Goal: Information Seeking & Learning: Compare options

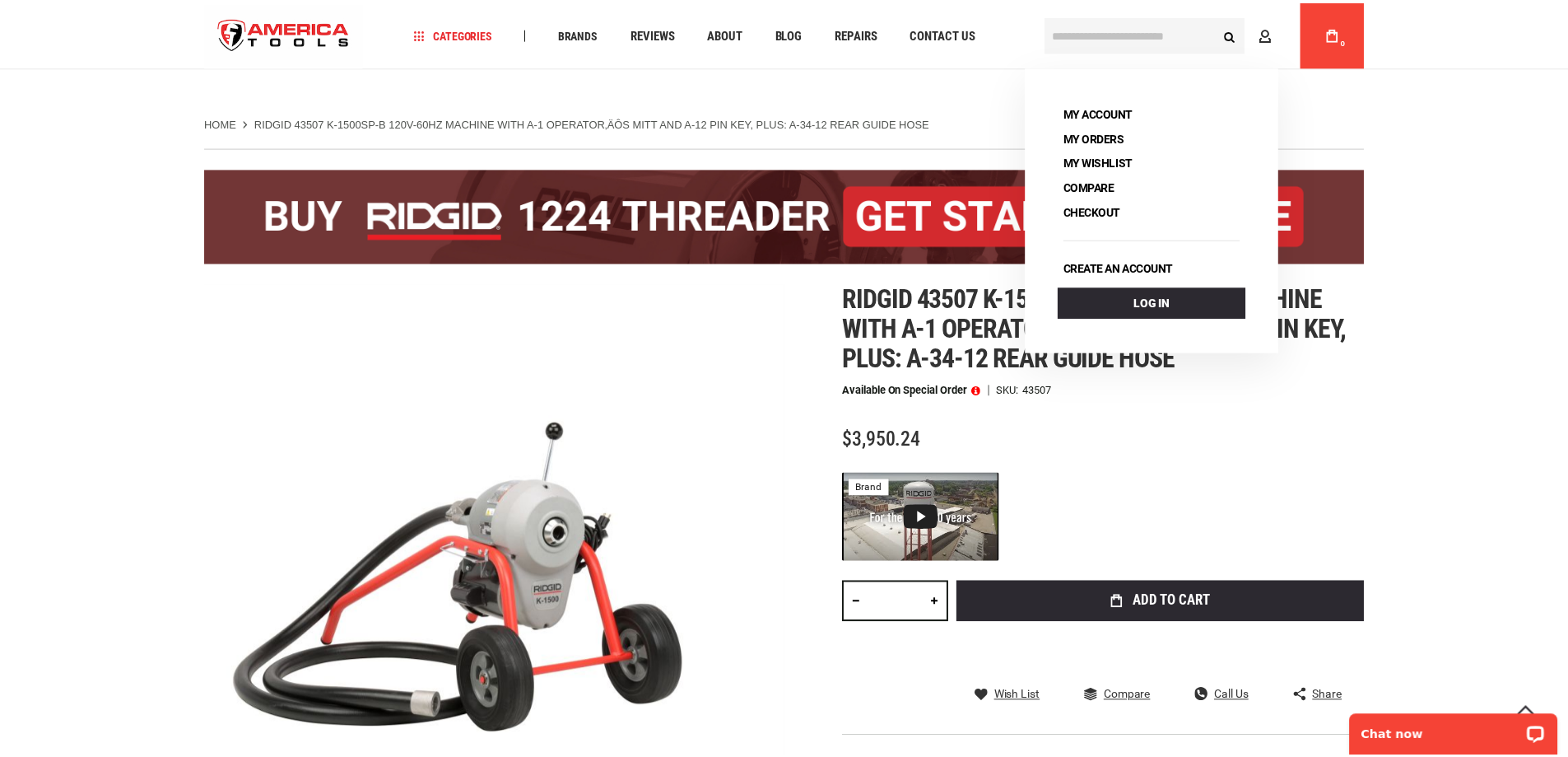
scroll to position [106, 0]
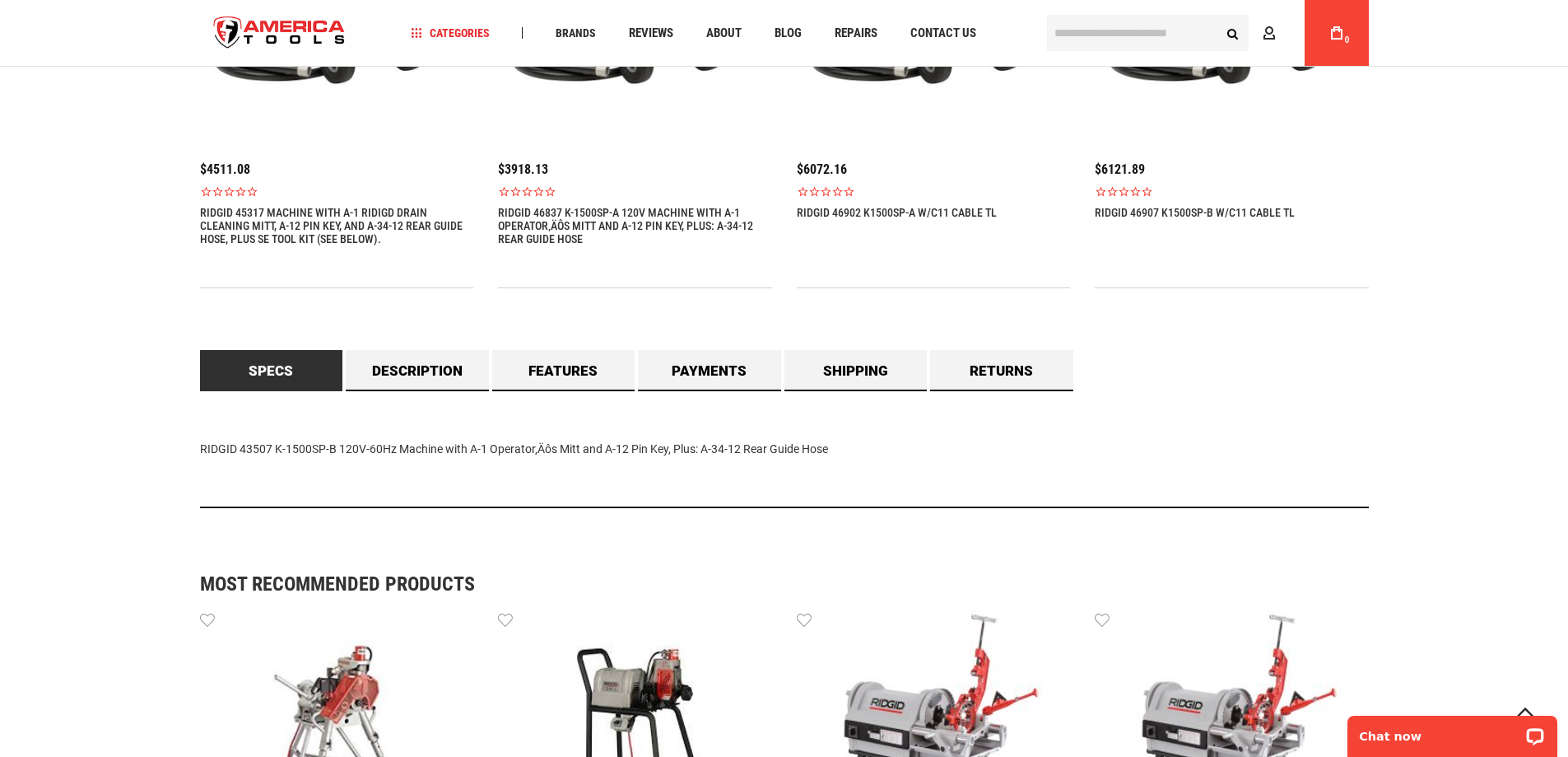
scroll to position [1318, 0]
